Goal: Information Seeking & Learning: Check status

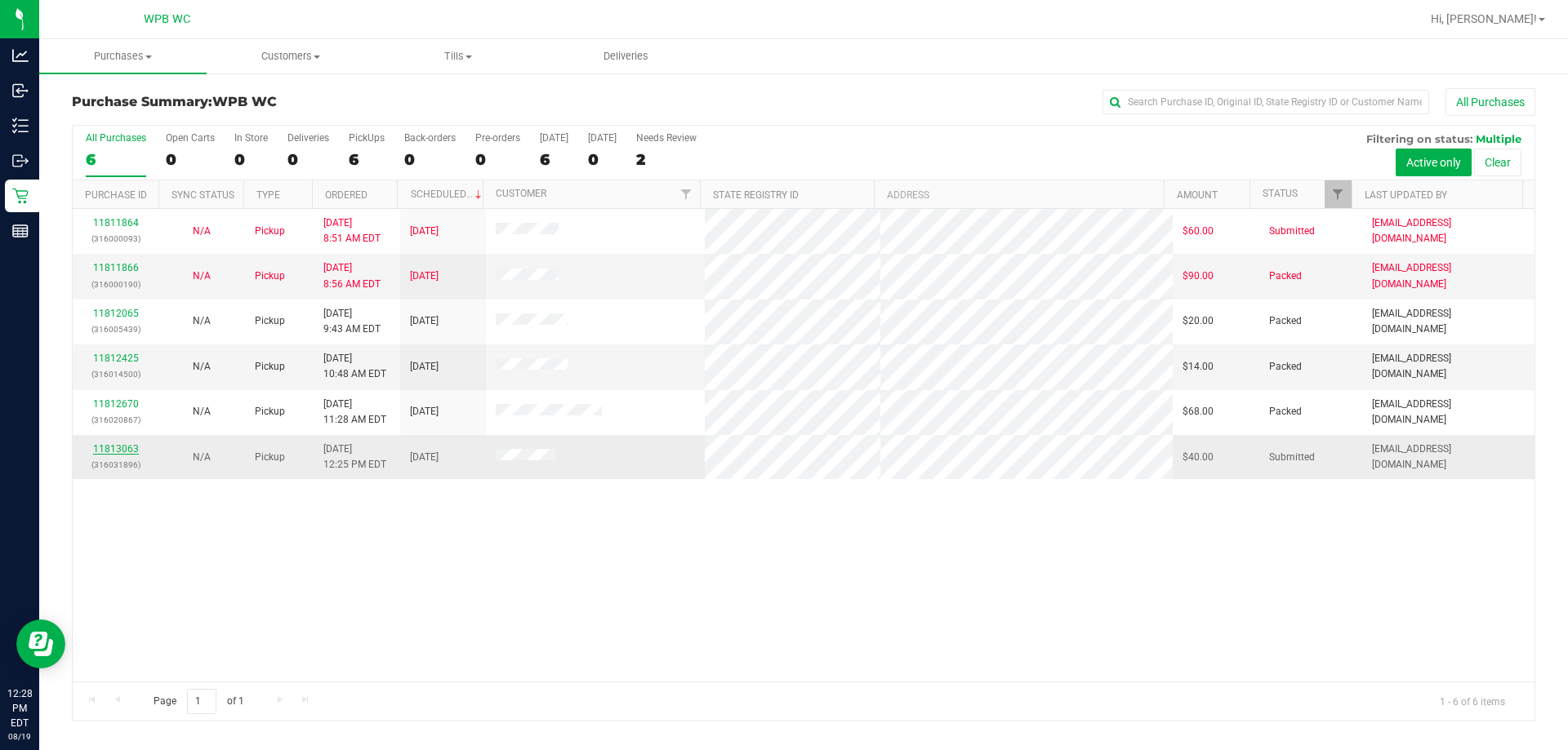
click at [102, 452] on link "11813063" at bounding box center [115, 449] width 45 height 12
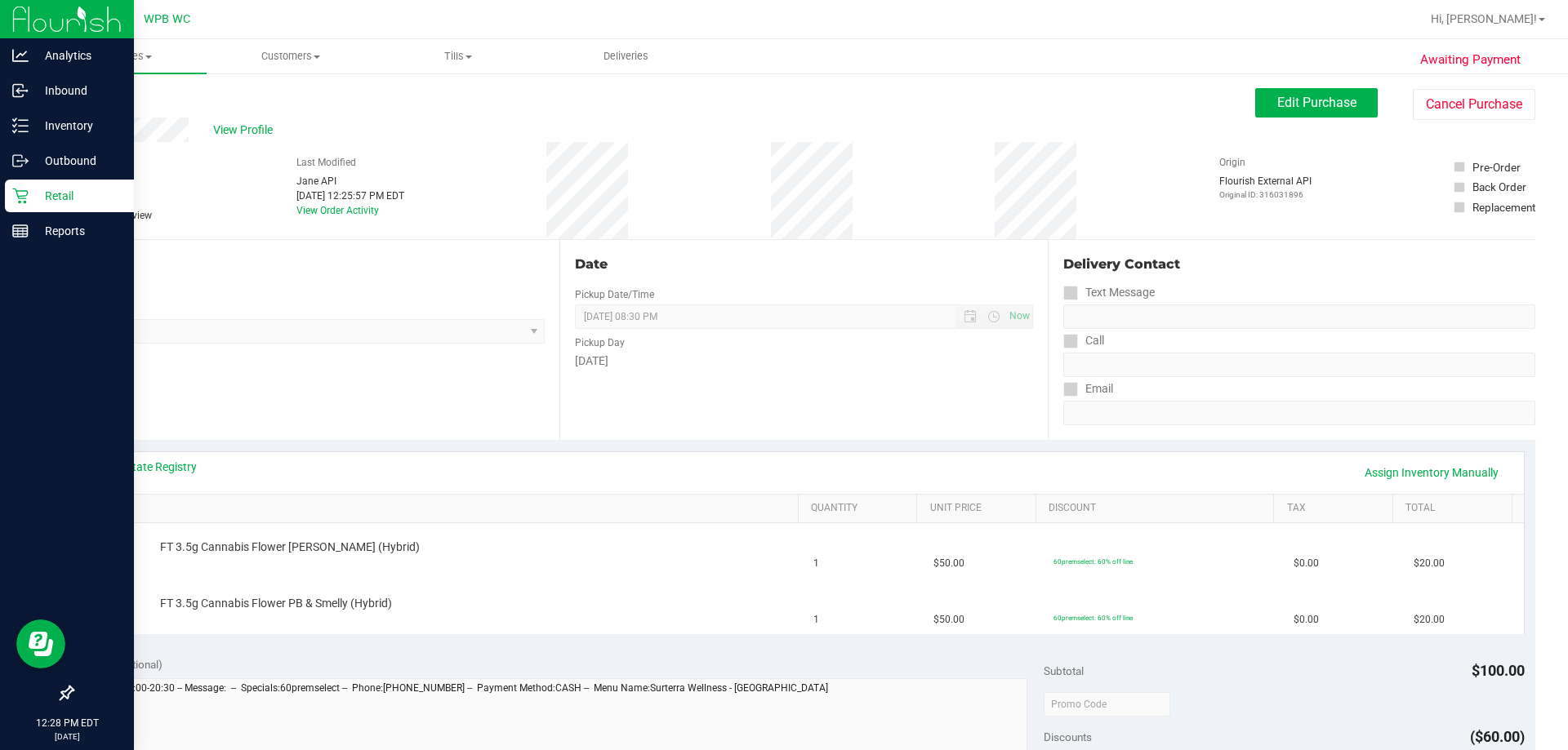
click at [33, 201] on p "Retail" at bounding box center [77, 196] width 98 height 20
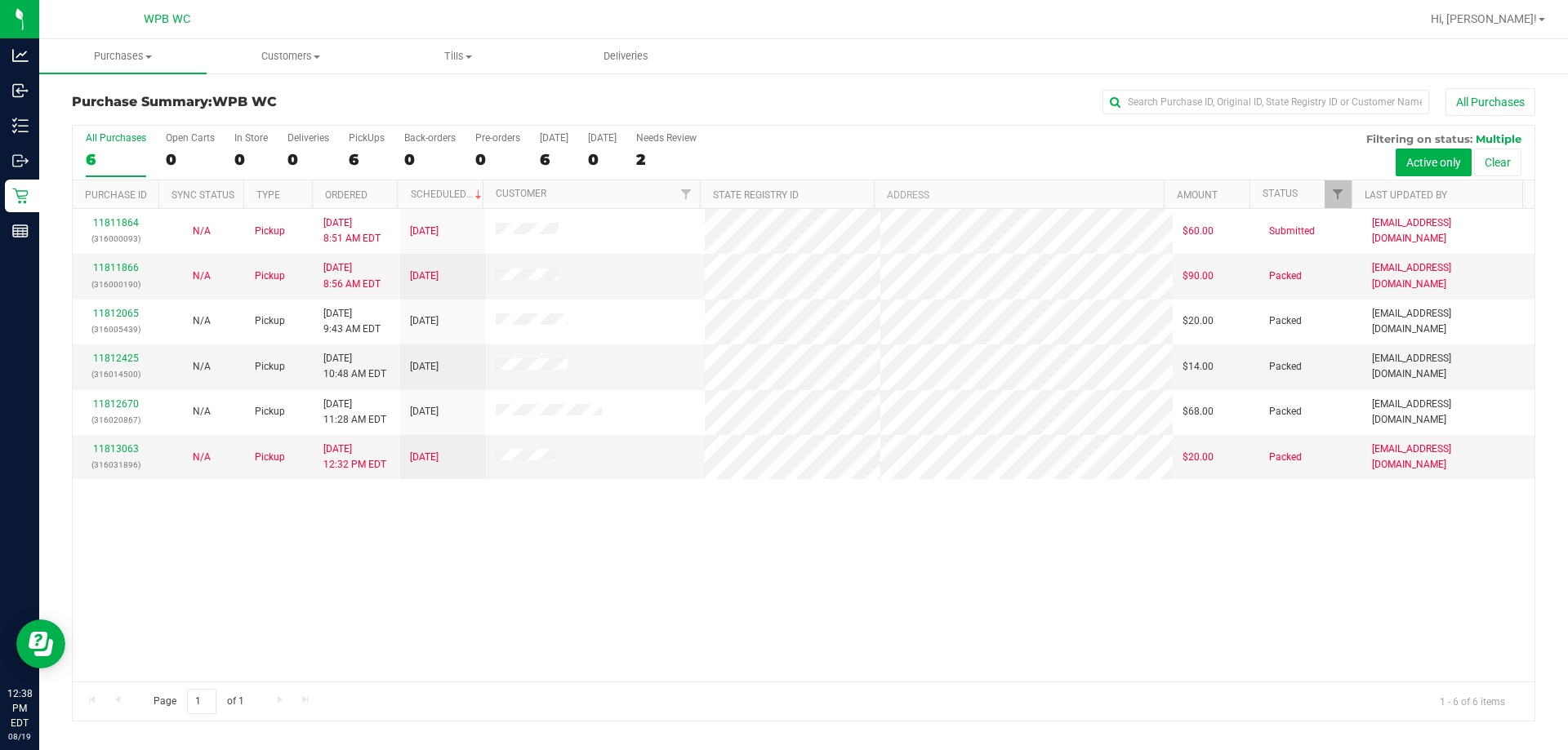
click at [170, 544] on div "11811864 (316000093) N/A Pickup [DATE] 8:51 AM EDT 8/19/2025 $60.00 Submitted […" at bounding box center [803, 446] width 1462 height 473
click at [114, 453] on link "11813063" at bounding box center [115, 449] width 45 height 12
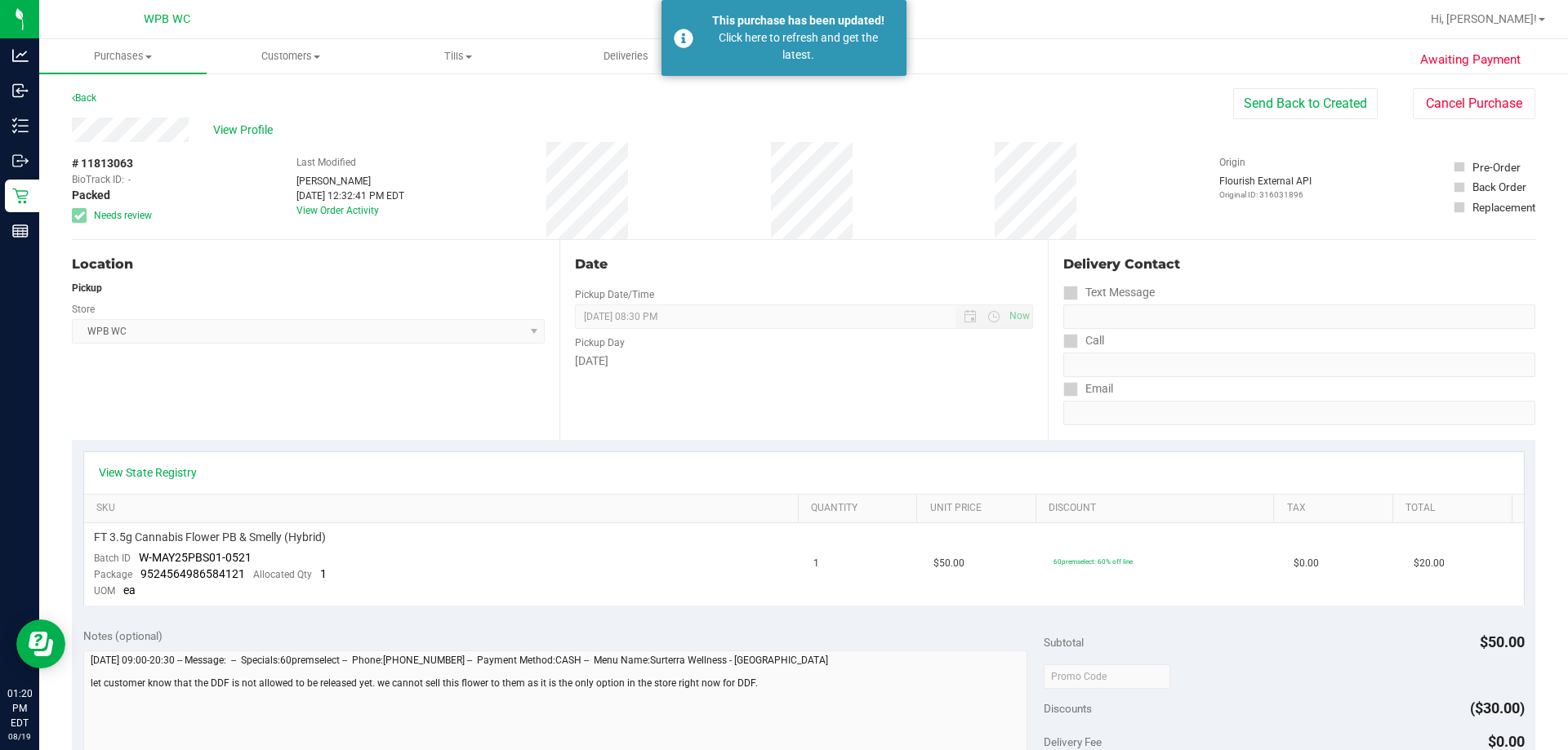
click at [847, 612] on div "View State Registry SKU Quantity Unit Price Discount Tax Total FT 3.5g Cannabis…" at bounding box center [803, 528] width 1463 height 177
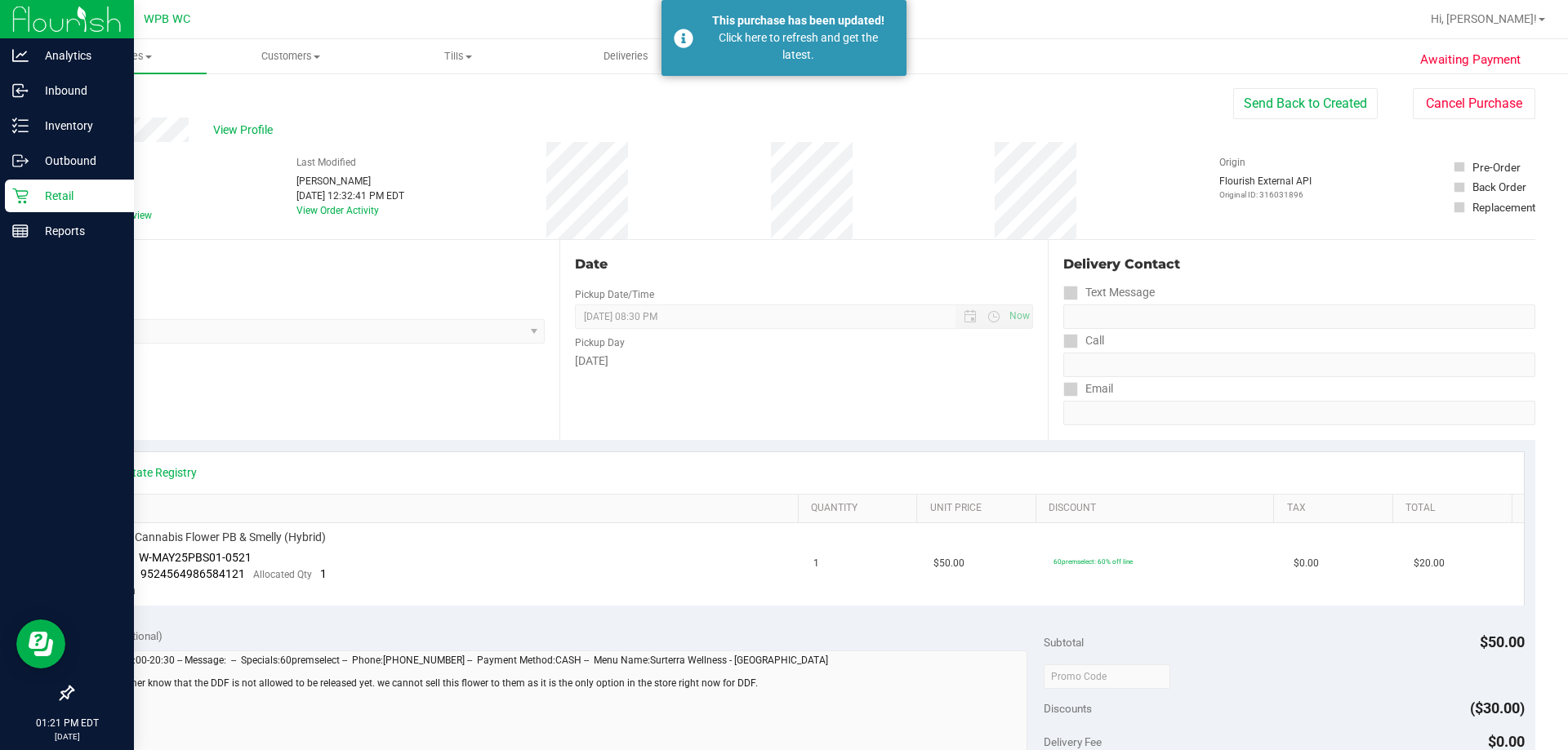
click at [47, 203] on p "Retail" at bounding box center [77, 196] width 98 height 20
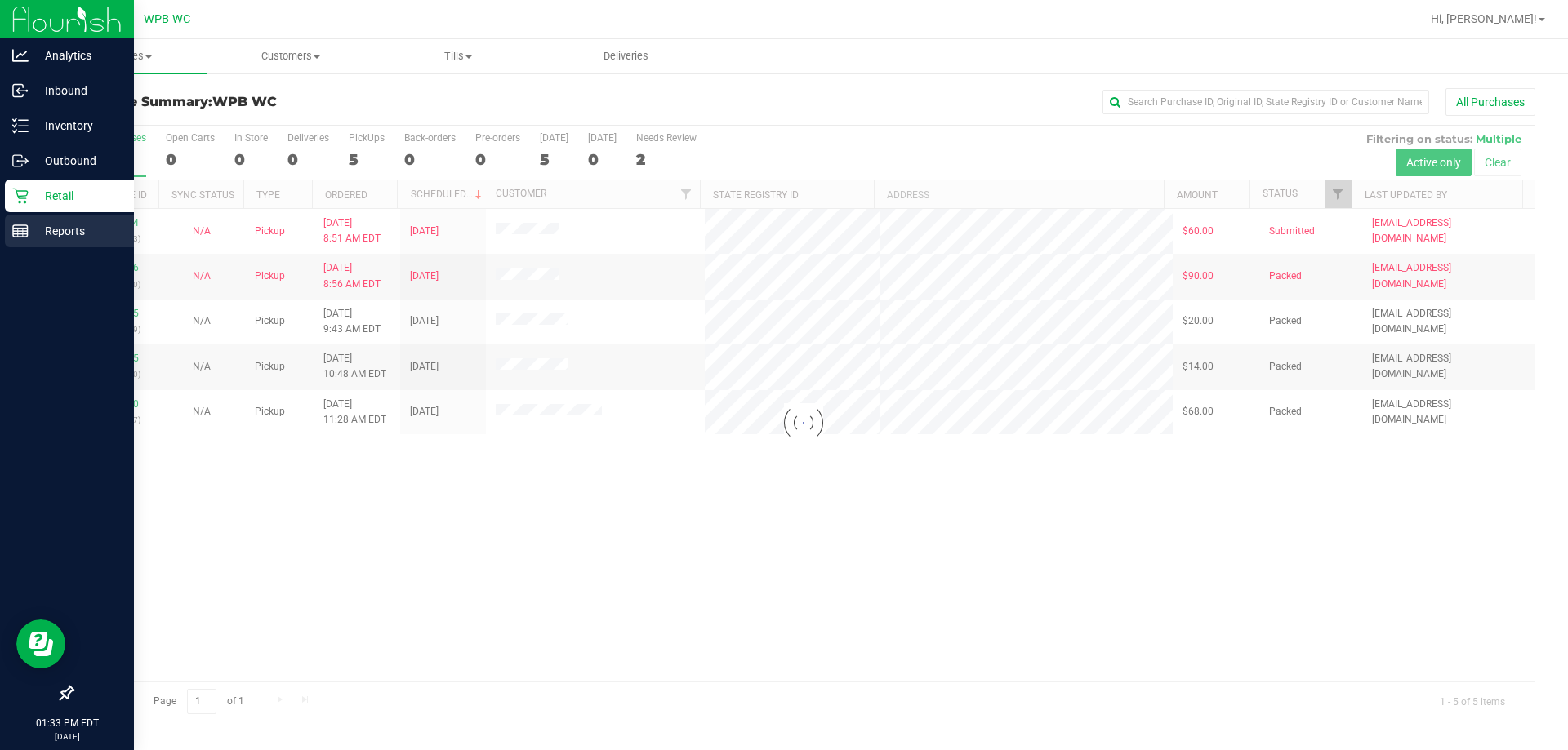
click at [23, 217] on div "Reports" at bounding box center [69, 232] width 129 height 33
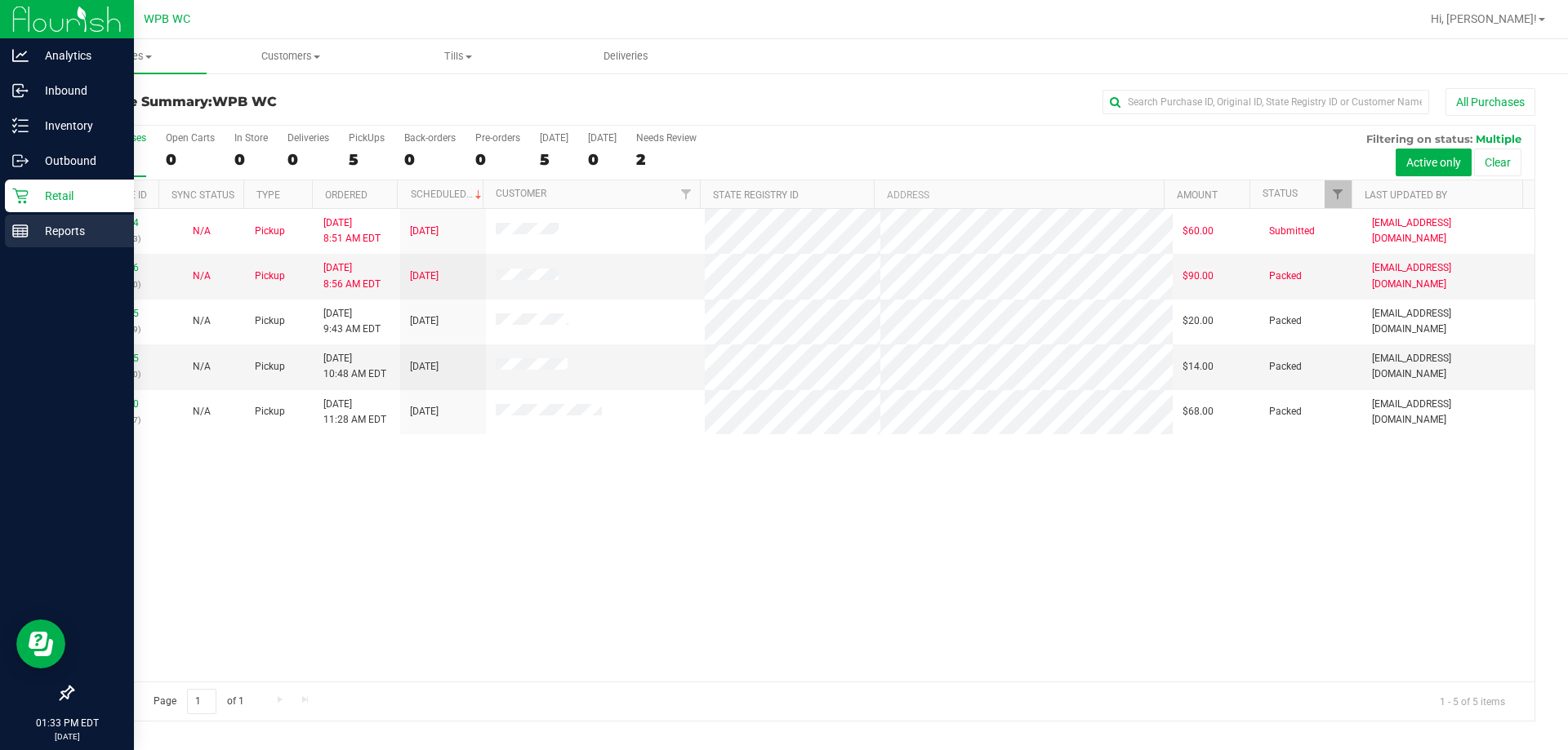
click at [31, 239] on p "Reports" at bounding box center [77, 231] width 98 height 20
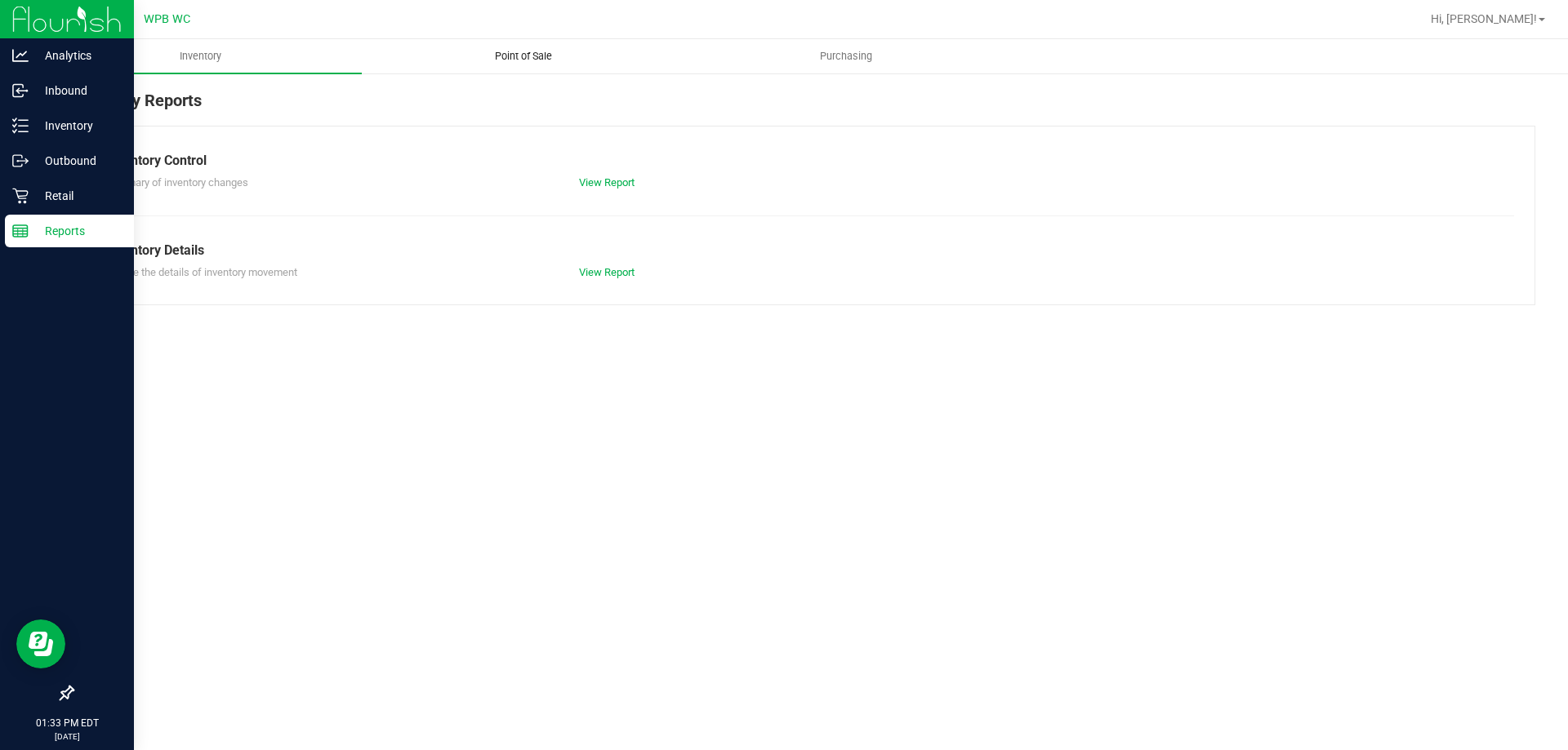
click at [526, 51] on span "Point of Sale" at bounding box center [523, 56] width 101 height 15
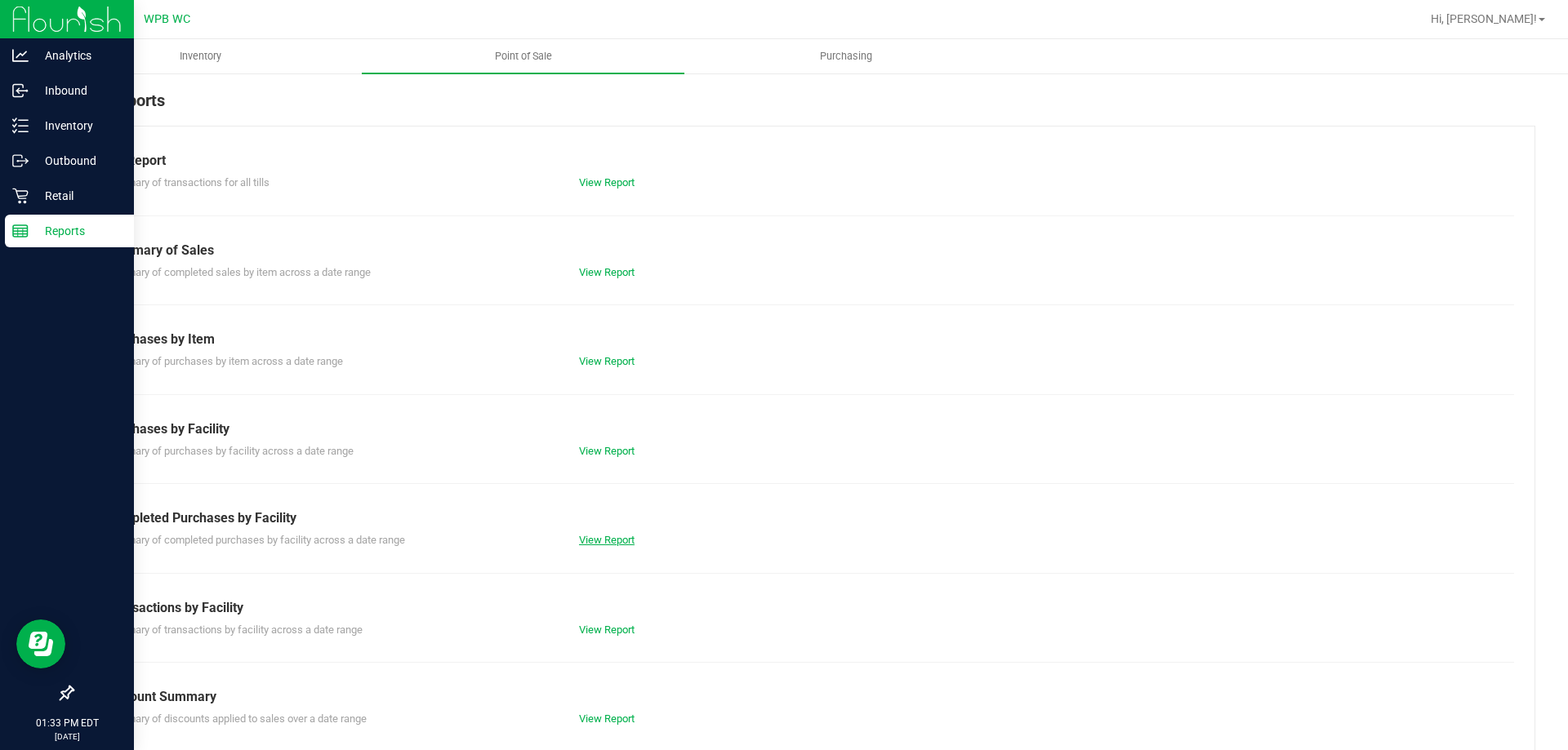
click at [586, 545] on link "View Report" at bounding box center [606, 540] width 55 height 12
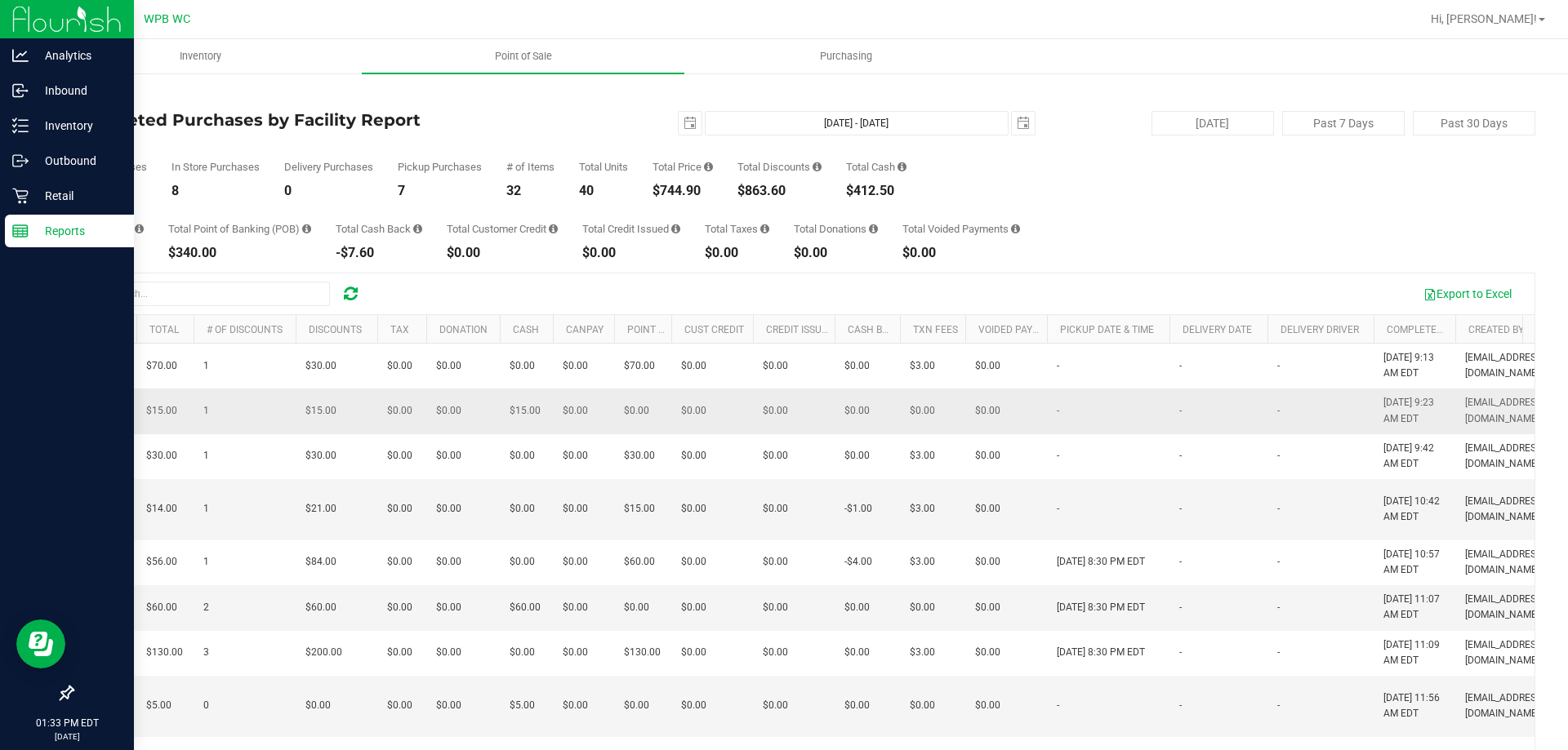
scroll to position [0, 899]
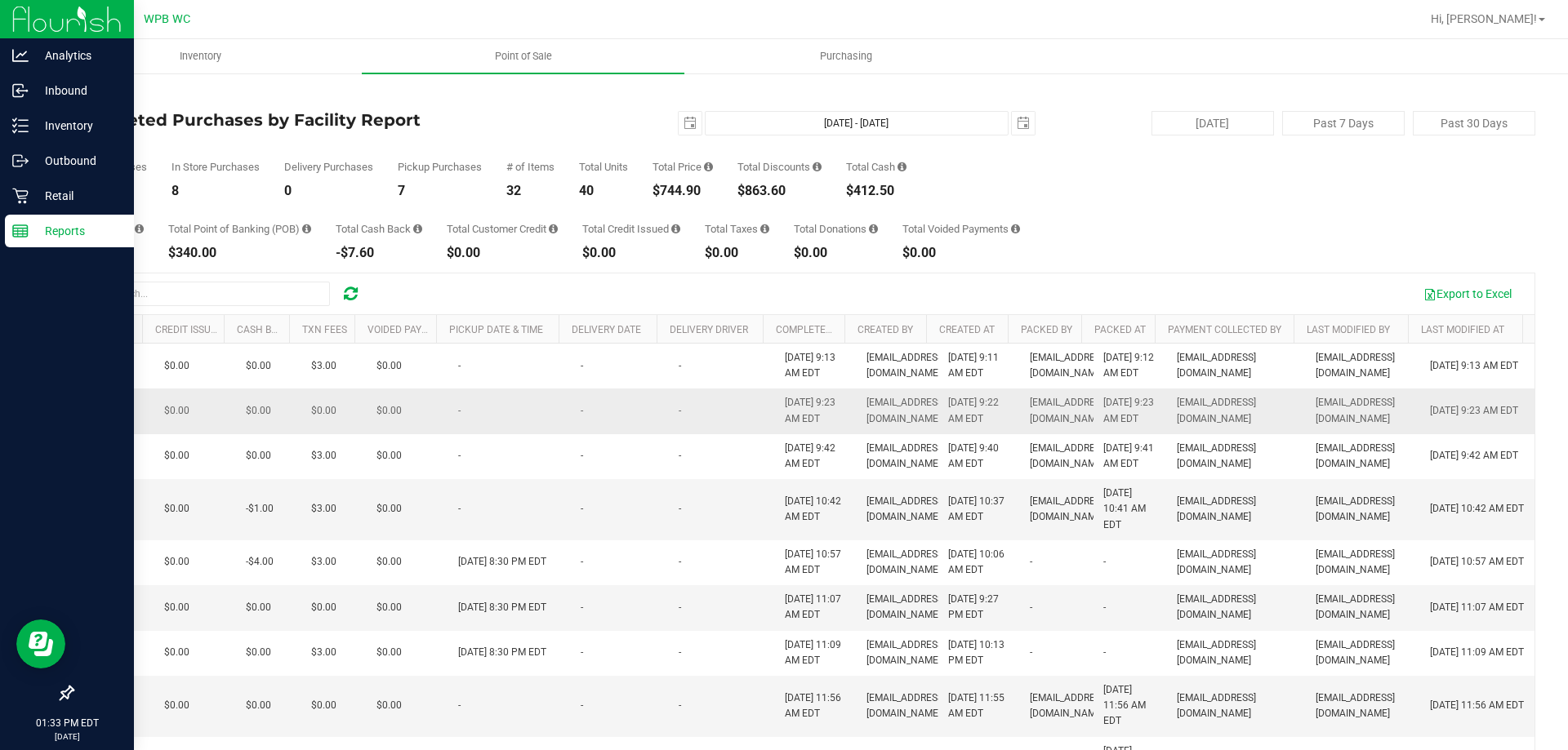
drag, startPoint x: 707, startPoint y: 417, endPoint x: 1037, endPoint y: 434, distance: 330.4
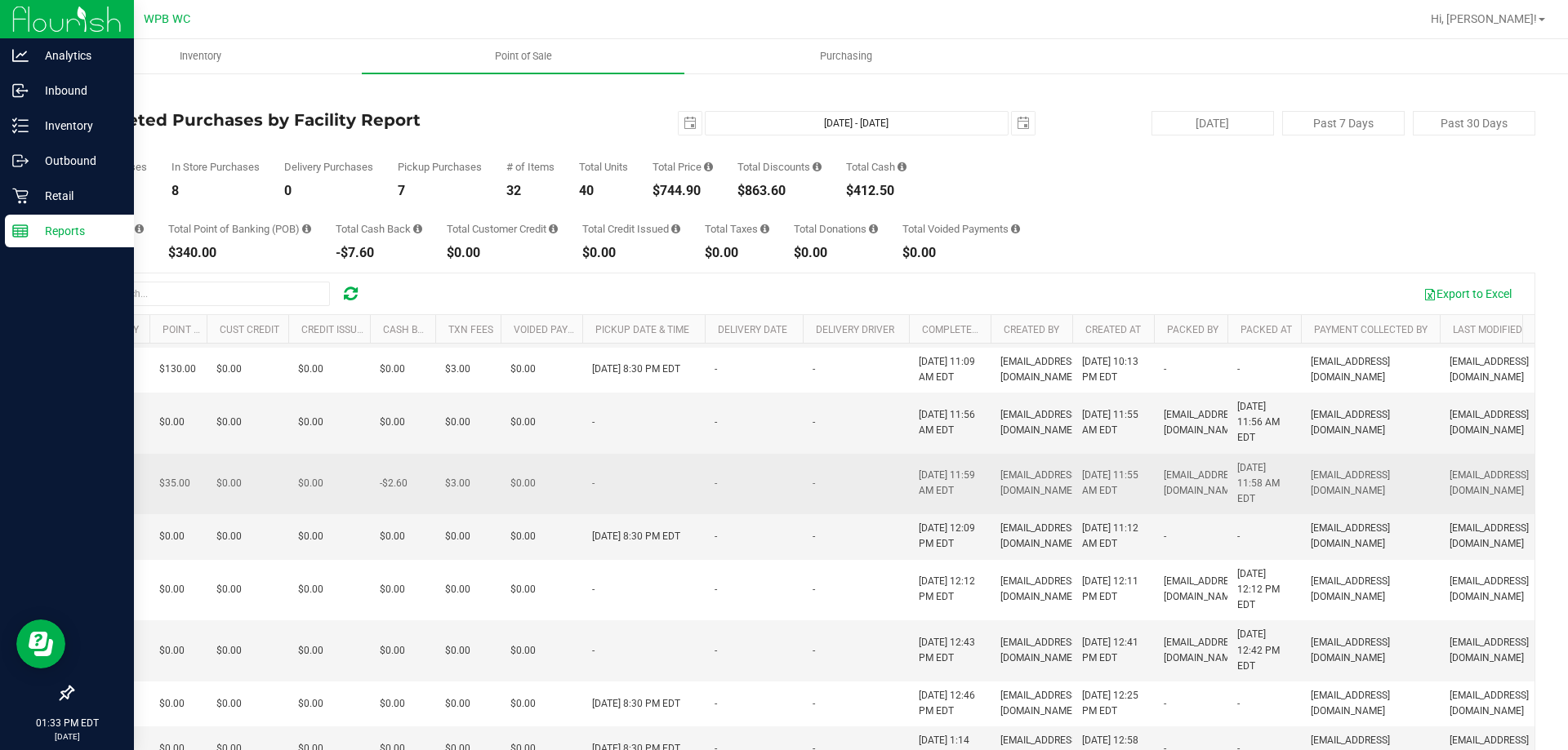
scroll to position [0, 0]
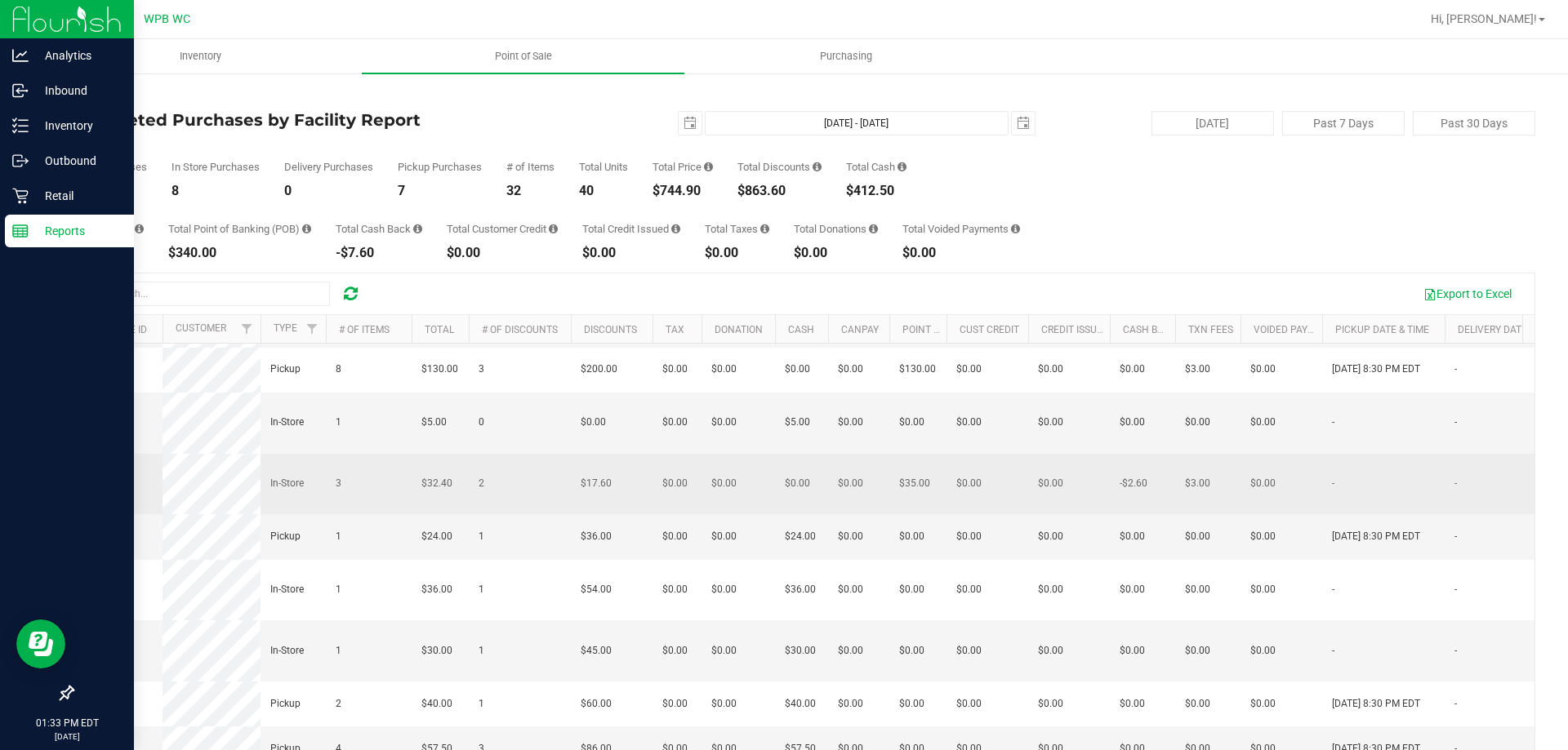
drag, startPoint x: 810, startPoint y: 494, endPoint x: 456, endPoint y: 493, distance: 354.0
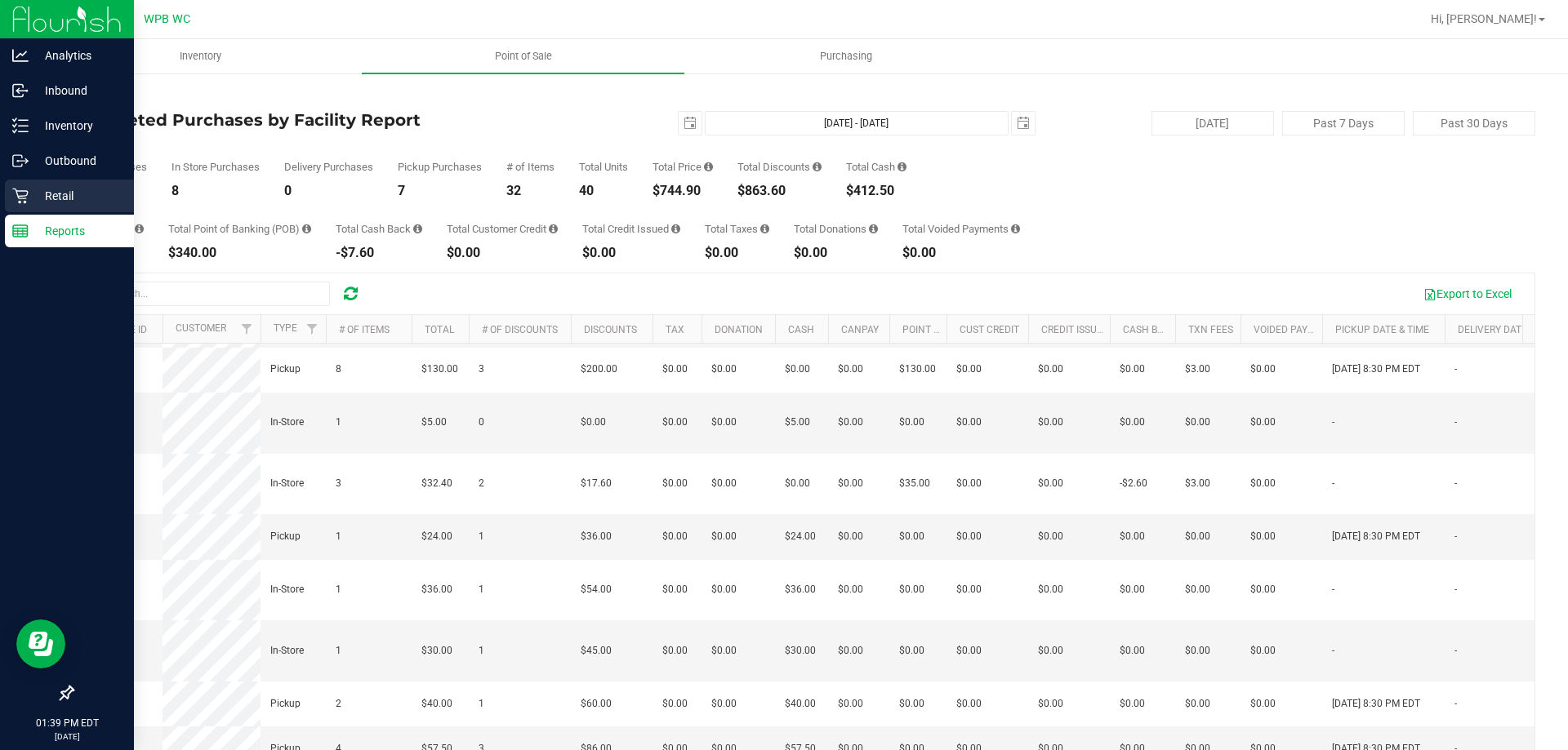
click at [52, 181] on div "Retail" at bounding box center [69, 196] width 129 height 33
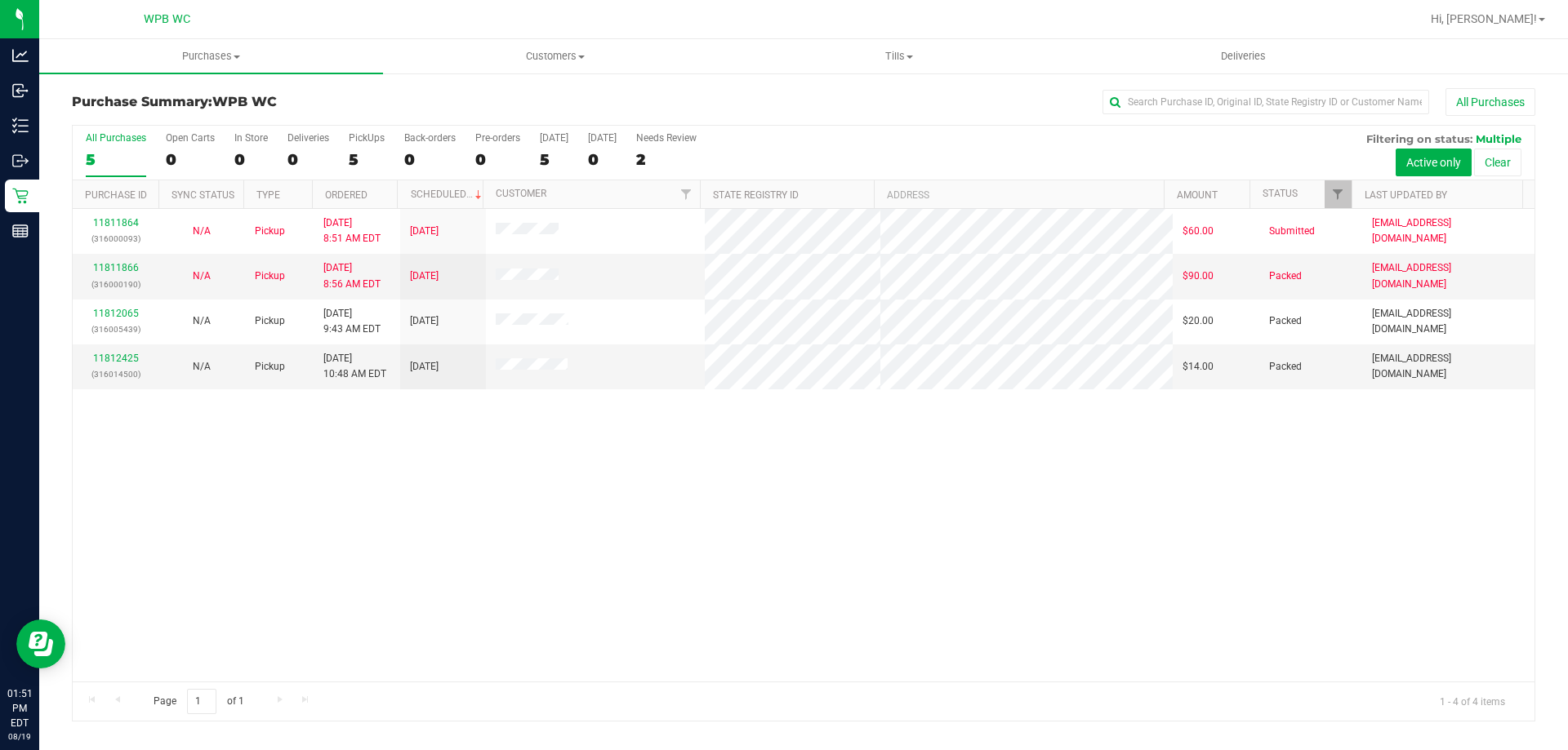
click at [371, 453] on div "11811864 (316000093) N/A Pickup [DATE] 8:51 AM EDT 8/19/2025 $60.00 Submitted […" at bounding box center [803, 446] width 1462 height 473
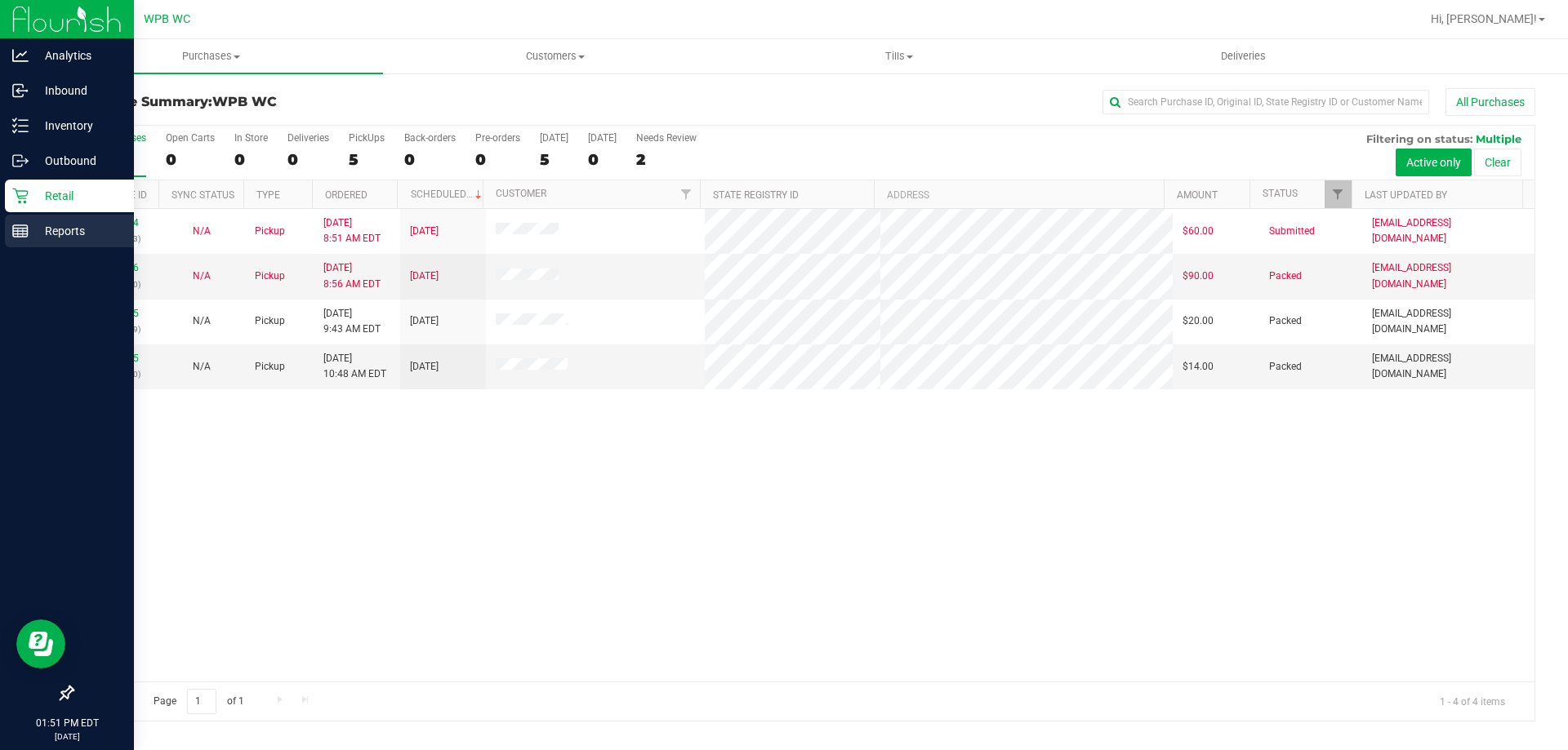
click at [23, 230] on line at bounding box center [23, 232] width 0 height 8
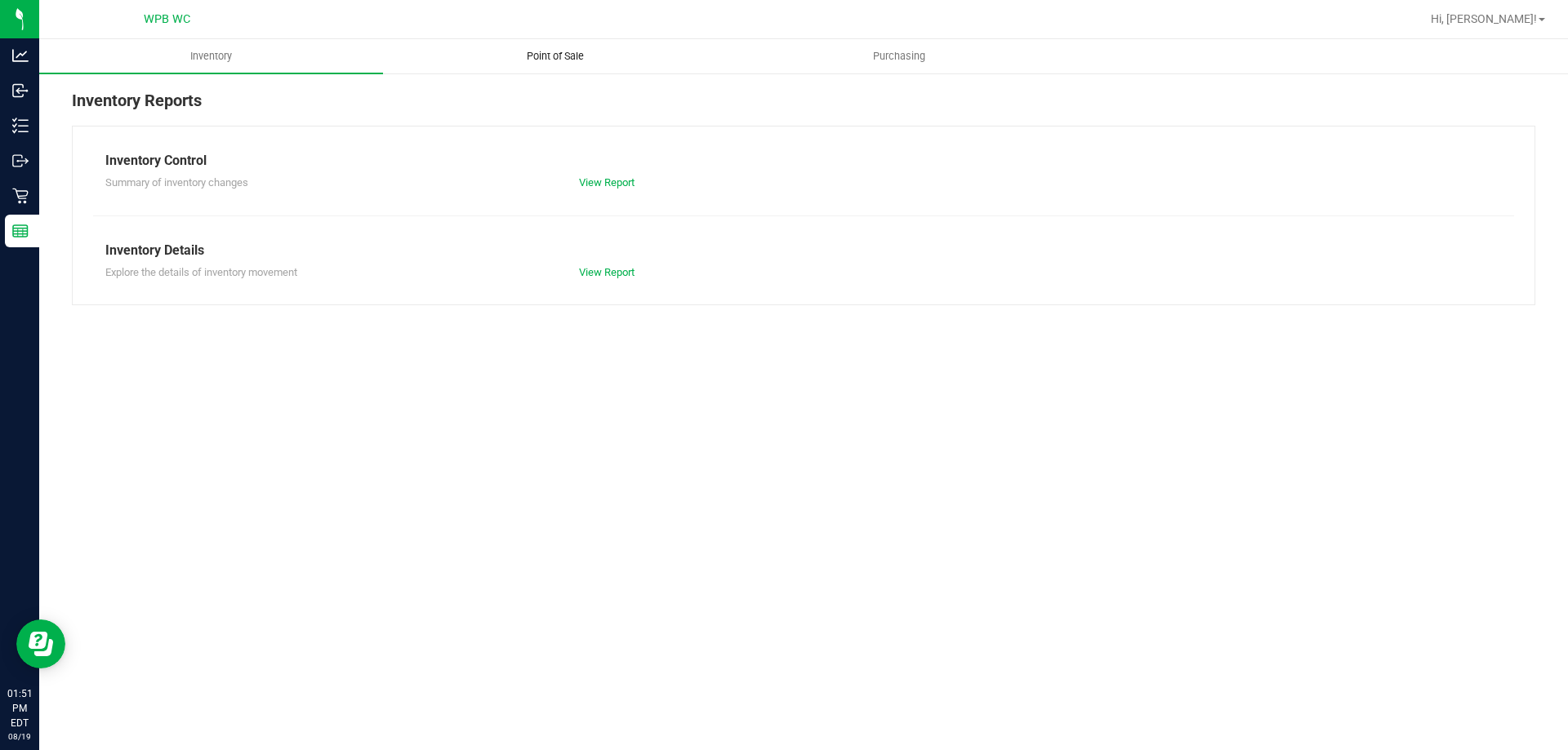
click at [547, 54] on span "Point of Sale" at bounding box center [555, 56] width 101 height 15
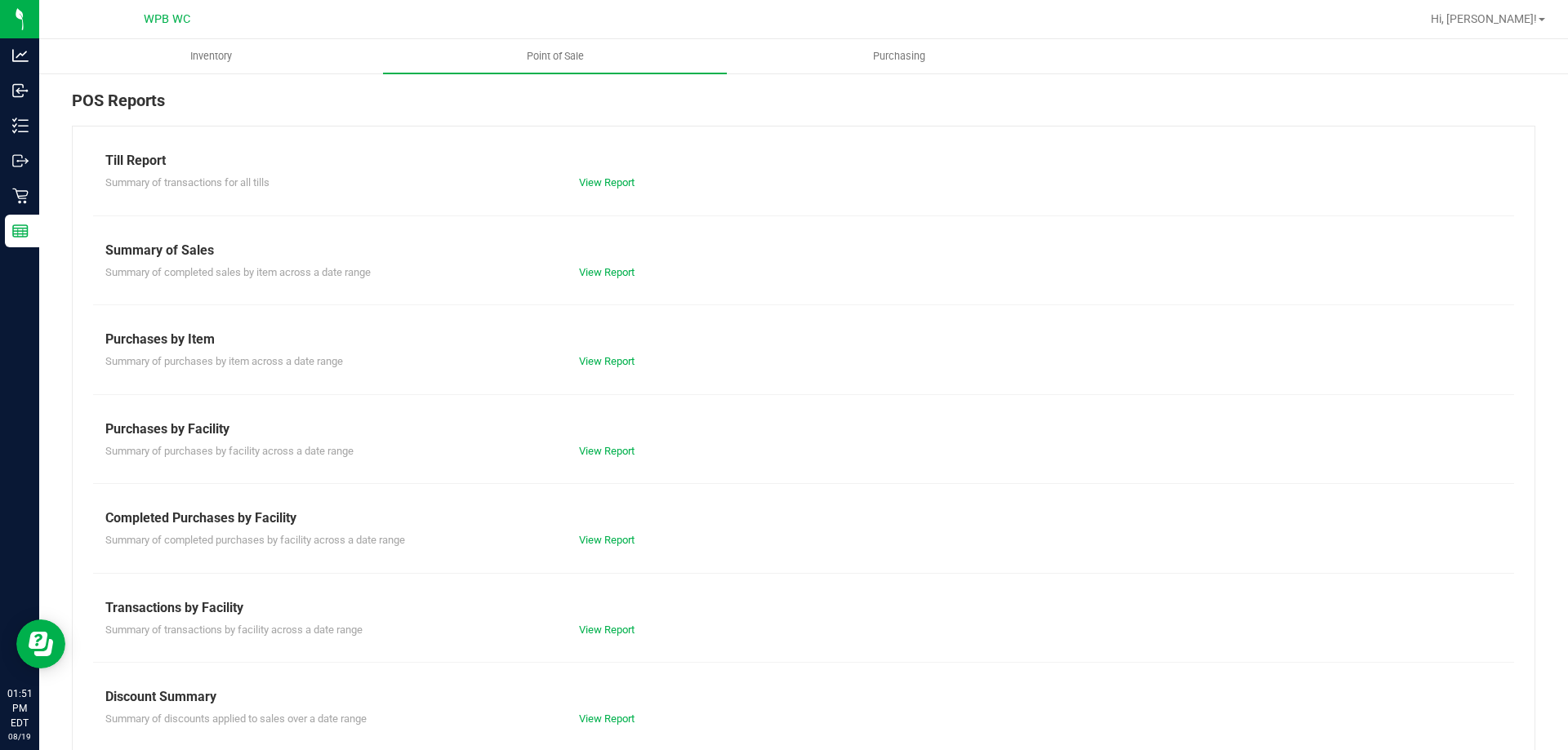
click at [604, 532] on div "View Report" at bounding box center [685, 541] width 237 height 16
click at [599, 539] on link "View Report" at bounding box center [606, 540] width 55 height 12
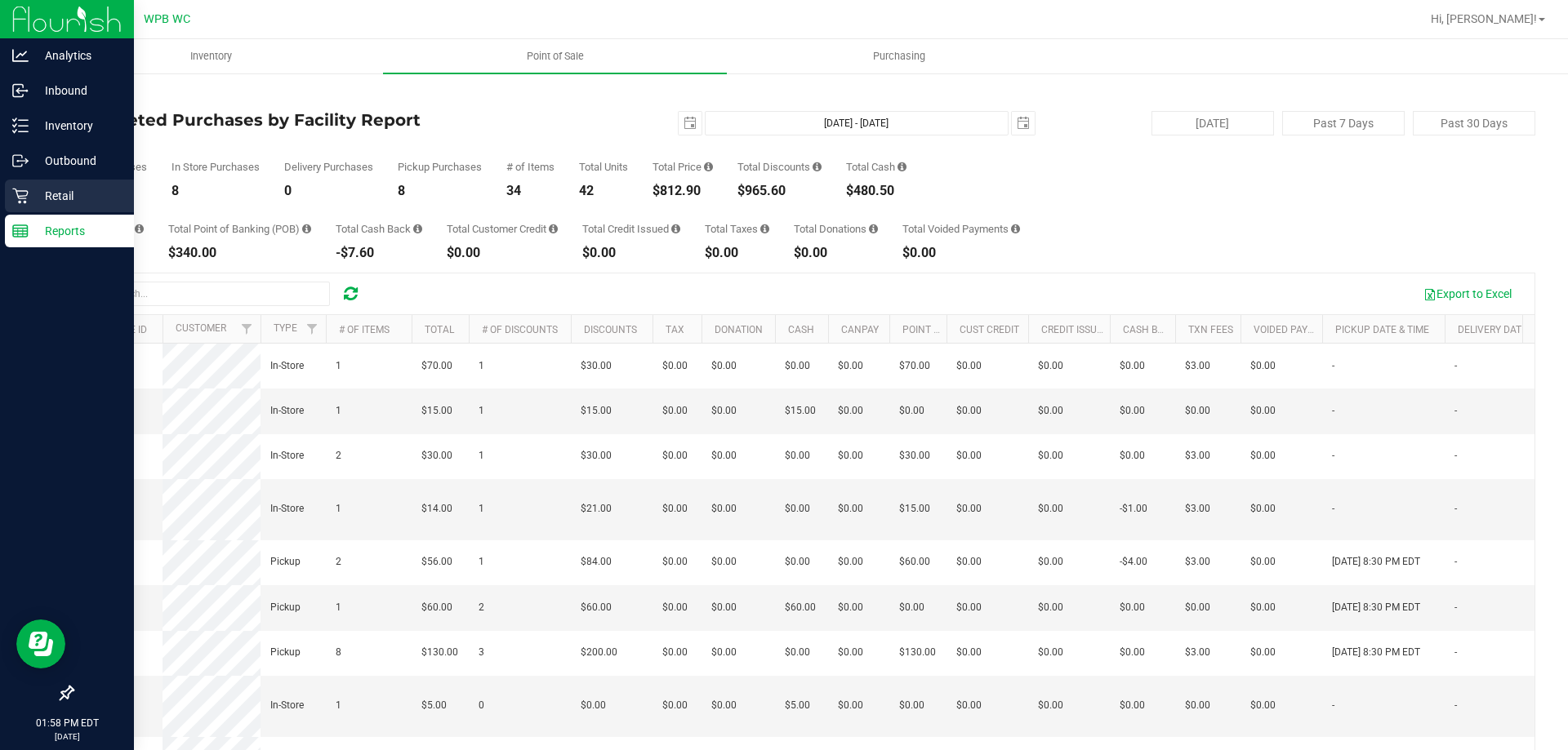
click at [26, 201] on icon at bounding box center [20, 196] width 16 height 16
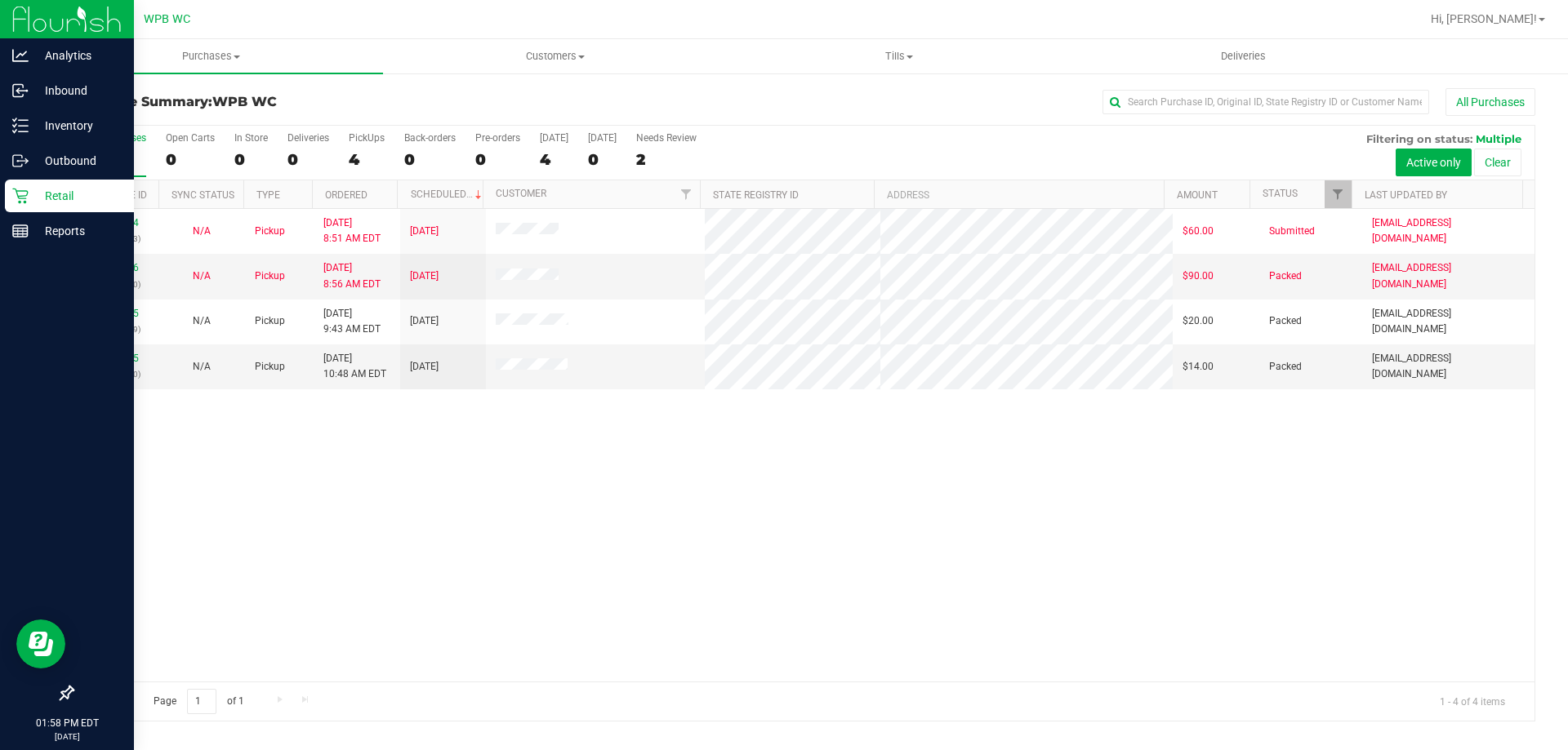
click at [82, 212] on div "Retail" at bounding box center [69, 196] width 129 height 33
click at [69, 236] on p "Reports" at bounding box center [77, 231] width 98 height 20
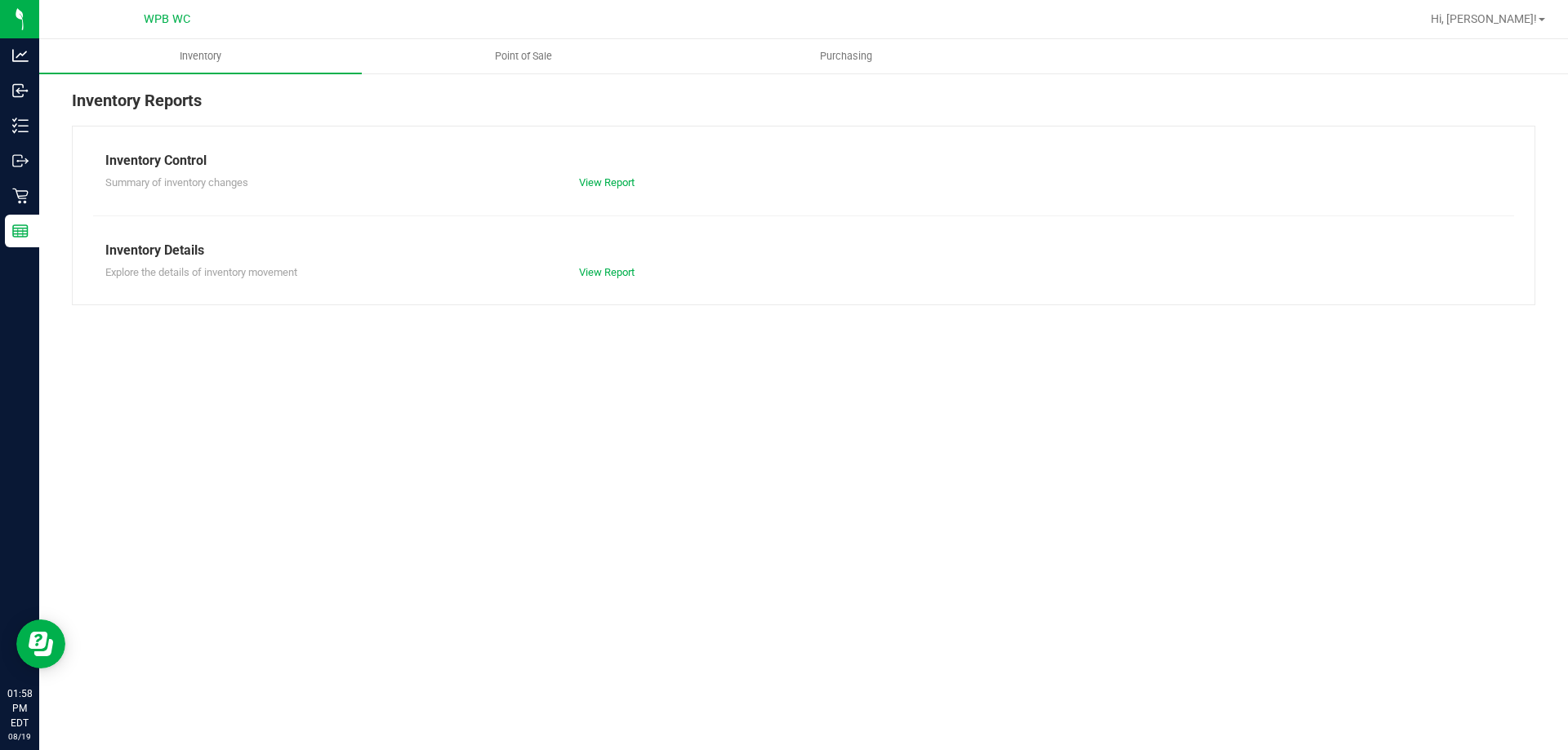
click at [510, 38] on nav "WPB WC Hi, [PERSON_NAME]!" at bounding box center [804, 20] width 1529 height 40
click at [519, 59] on span "Point of Sale" at bounding box center [523, 56] width 101 height 15
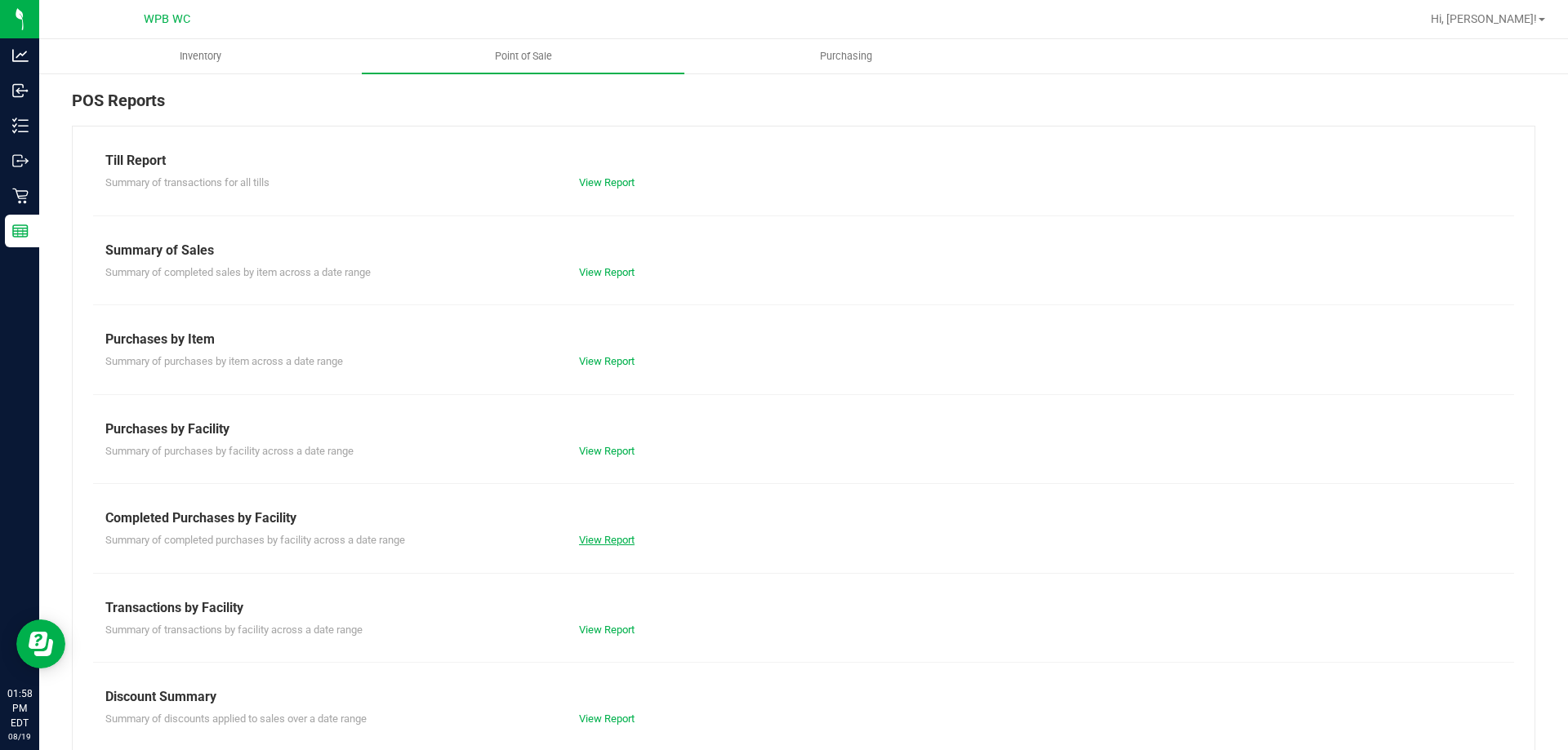
click at [597, 536] on link "View Report" at bounding box center [606, 540] width 55 height 12
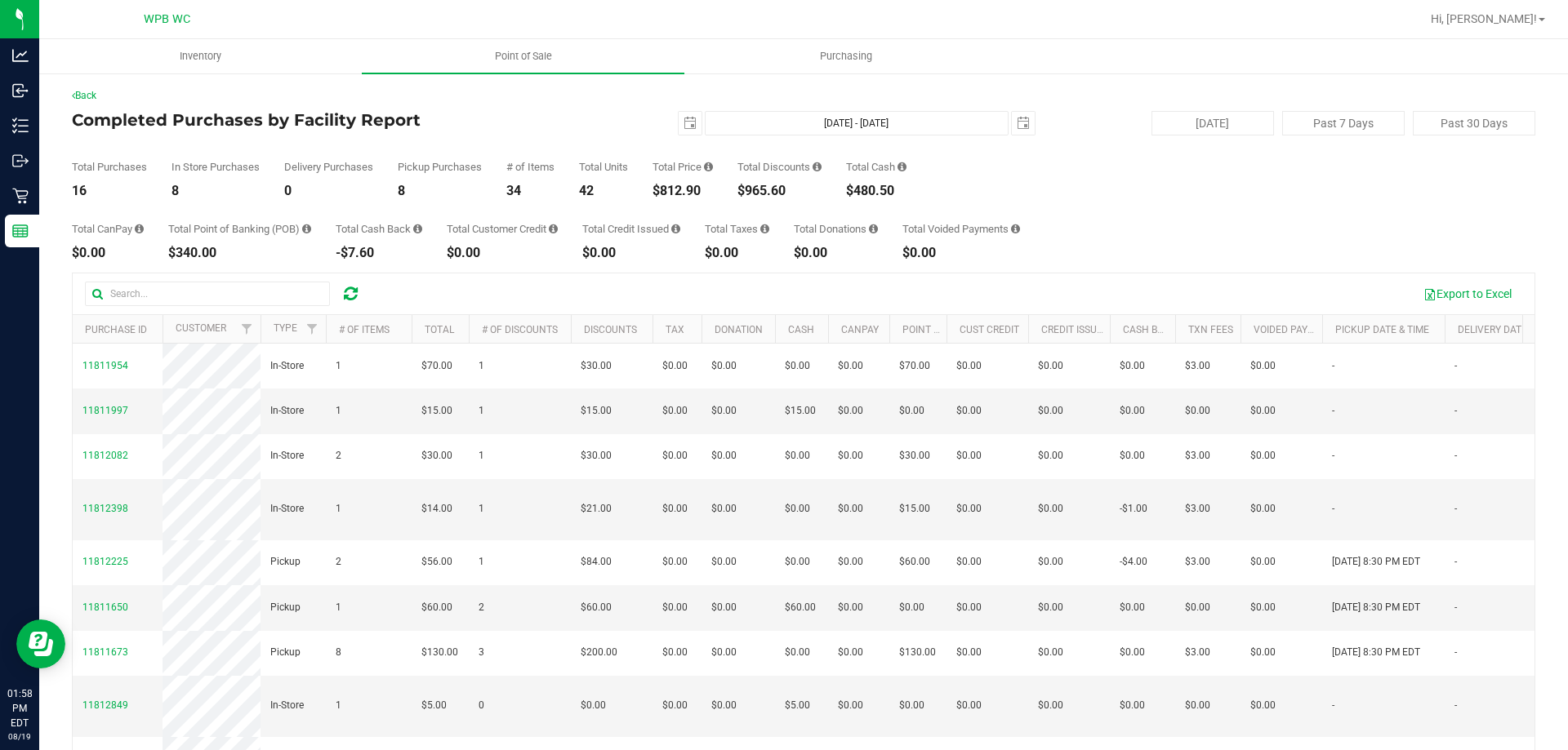
drag, startPoint x: 710, startPoint y: 187, endPoint x: 668, endPoint y: 194, distance: 42.6
click at [668, 194] on div "$812.90" at bounding box center [683, 191] width 60 height 13
copy div "812.90"
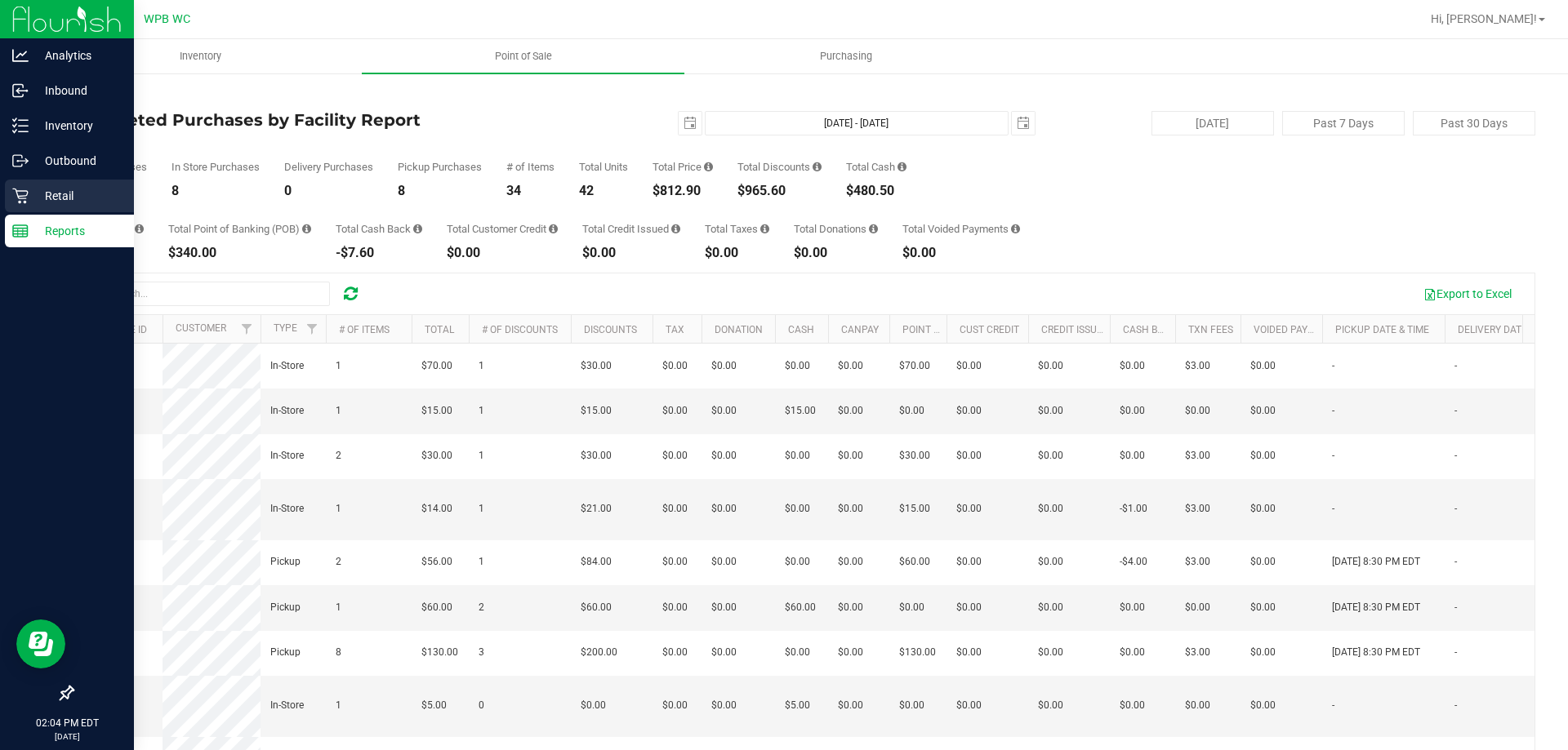
click at [16, 201] on icon at bounding box center [21, 196] width 16 height 16
